Goal: Obtain resource: Download file/media

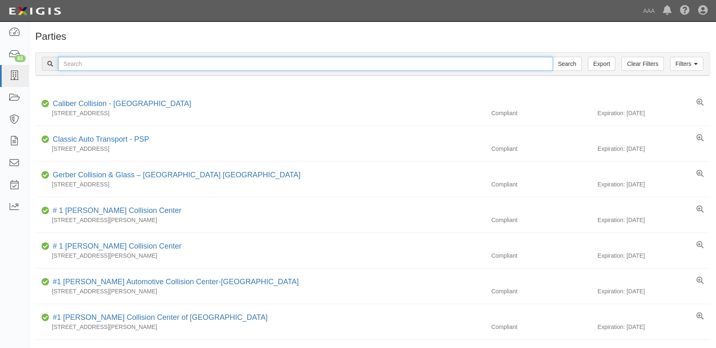
click at [214, 64] on input "text" at bounding box center [305, 64] width 494 height 14
type input "caliber"
click at [552, 57] on input "Search" at bounding box center [566, 64] width 29 height 14
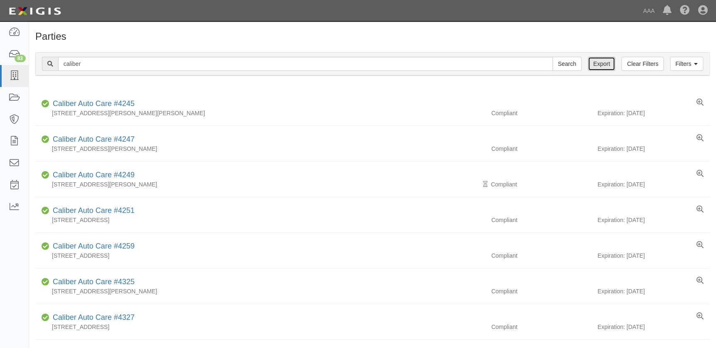
click at [597, 66] on link "Export" at bounding box center [600, 64] width 27 height 14
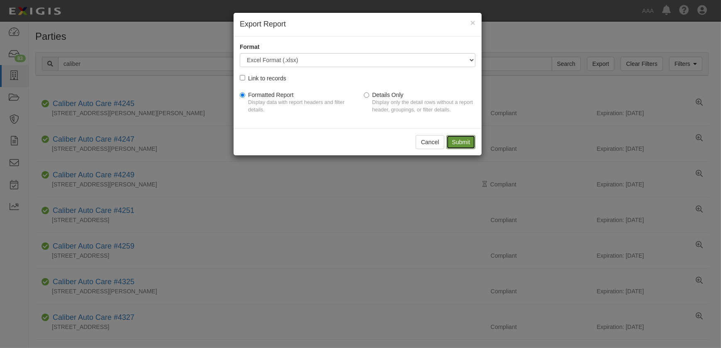
click at [464, 139] on input "Submit" at bounding box center [460, 142] width 29 height 14
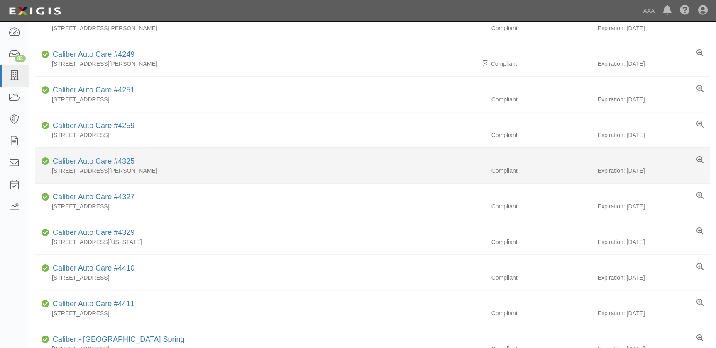
scroll to position [302, 0]
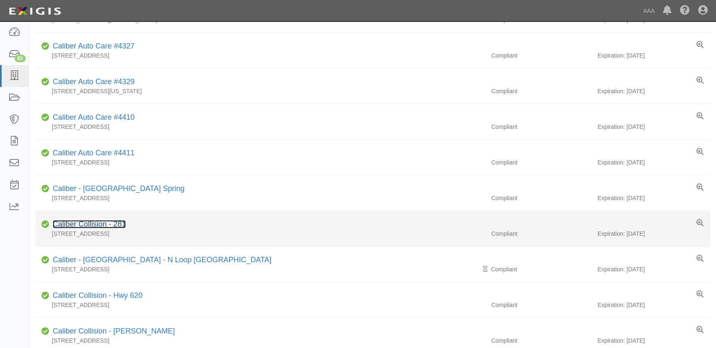
click at [92, 224] on link "Caliber Collision - 281" at bounding box center [89, 224] width 73 height 8
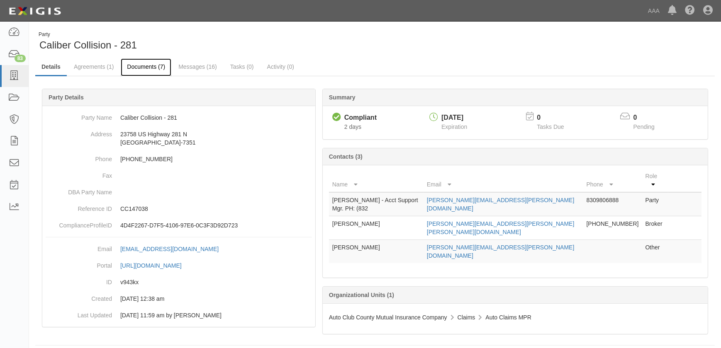
click at [139, 70] on link "Documents (7)" at bounding box center [146, 67] width 51 height 18
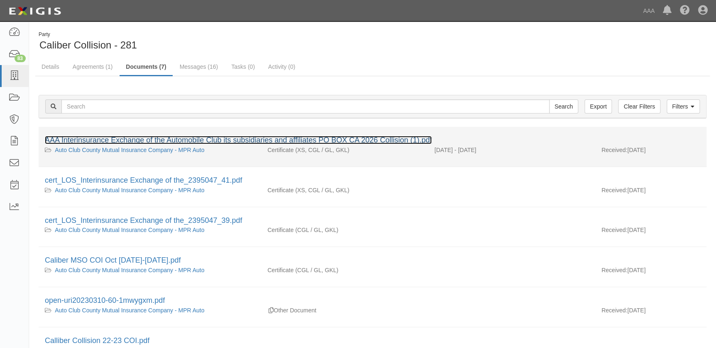
click at [137, 139] on link "AAA Interinsurance Exchange of the Automobile Club its subsidiaries and affilia…" at bounding box center [238, 140] width 387 height 8
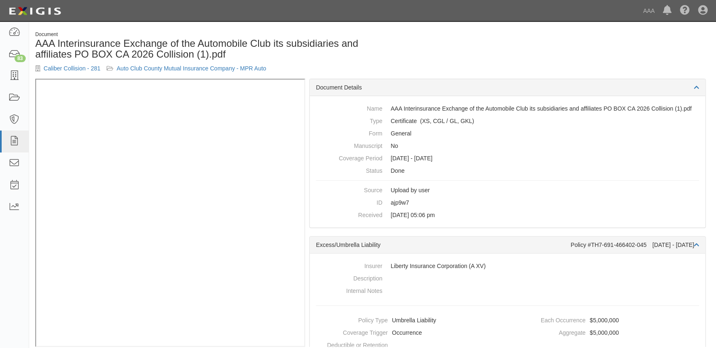
click at [75, 73] on div "Document AAA Interinsurance Exchange of the Automobile Club its subsidiaries an…" at bounding box center [200, 55] width 343 height 48
click at [73, 69] on link "Caliber Collision - 281" at bounding box center [72, 68] width 57 height 7
